Goal: Check status: Check status

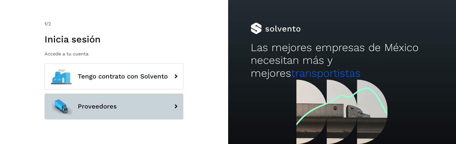
click at [111, 108] on span "Proveedores" at bounding box center [97, 106] width 39 height 7
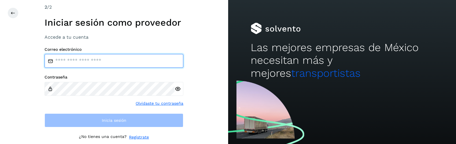
click at [104, 61] on input "email" at bounding box center [114, 61] width 139 height 14
type input "**********"
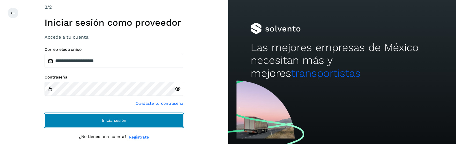
click at [126, 121] on span "Inicia sesión" at bounding box center [114, 121] width 25 height 4
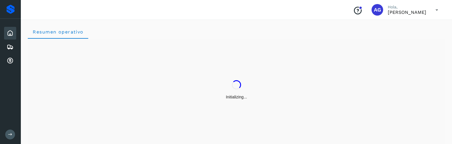
click at [10, 137] on button at bounding box center [10, 135] width 10 height 10
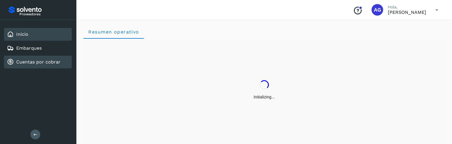
click at [34, 64] on link "Cuentas por cobrar" at bounding box center [38, 61] width 44 height 5
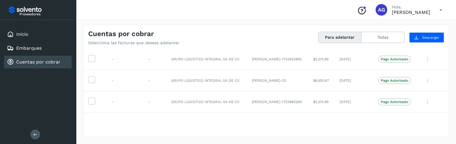
scroll to position [274, 0]
click at [390, 40] on button "Todas" at bounding box center [383, 37] width 43 height 11
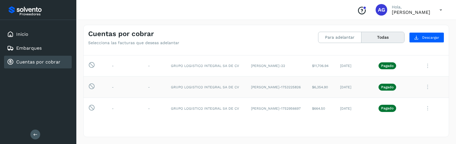
scroll to position [302, 0]
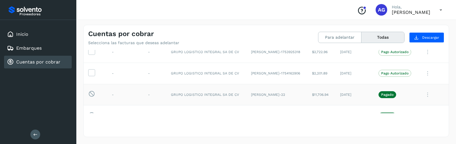
click at [383, 97] on p "Pagado" at bounding box center [388, 95] width 12 height 4
click at [441, 10] on icon at bounding box center [441, 10] width 12 height 12
click at [415, 27] on div "Cerrar sesión" at bounding box center [412, 26] width 69 height 11
